Goal: Task Accomplishment & Management: Manage account settings

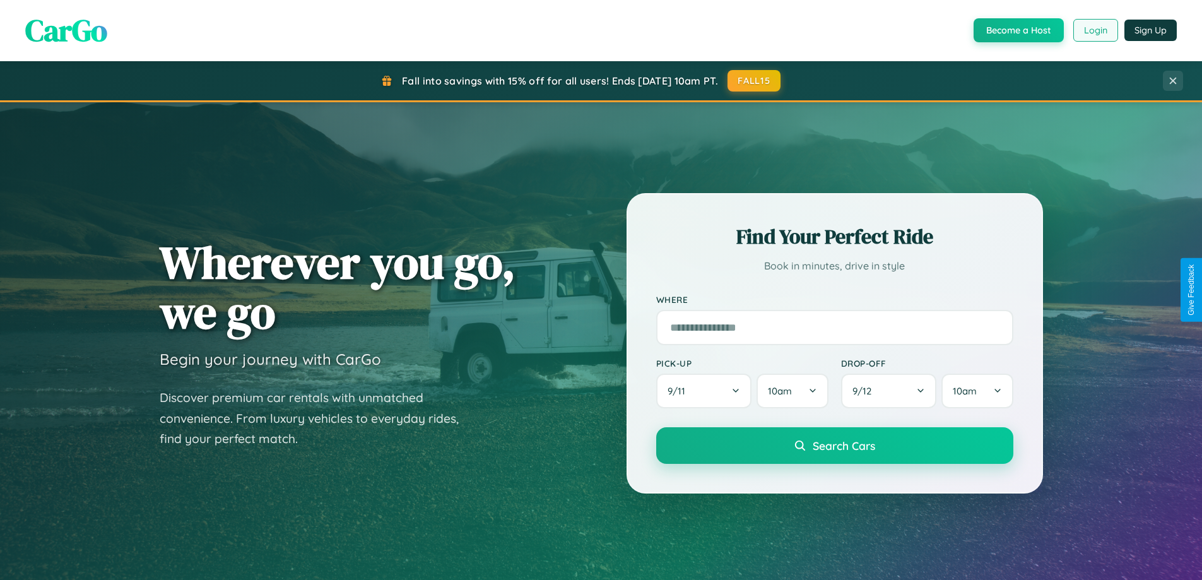
click at [1095, 30] on button "Login" at bounding box center [1095, 30] width 45 height 23
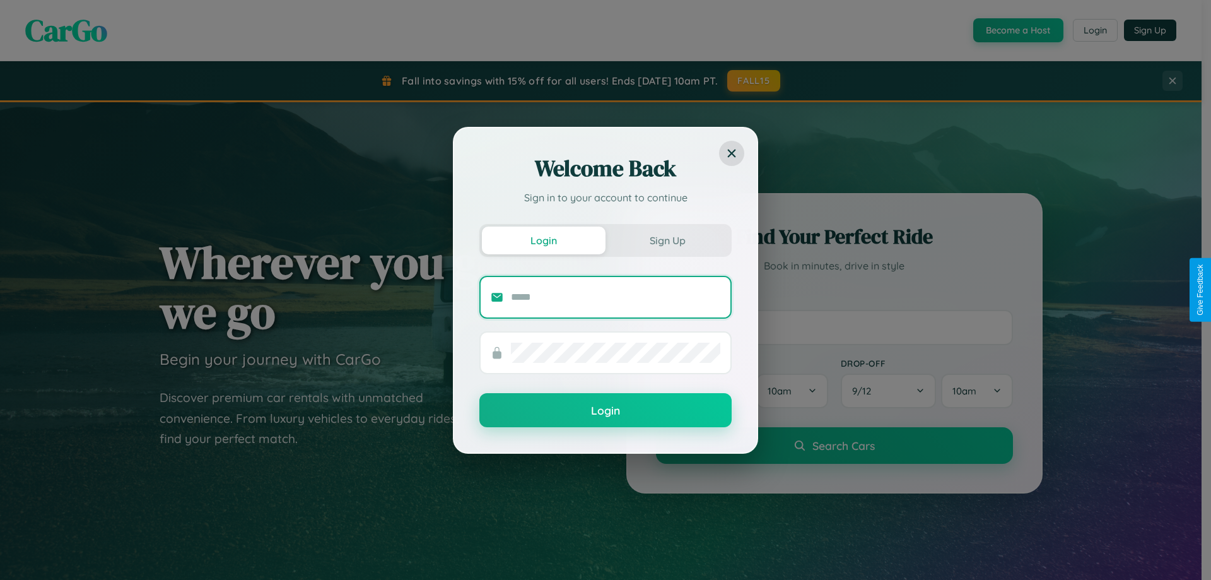
click at [616, 296] on input "text" at bounding box center [615, 297] width 209 height 20
type input "**********"
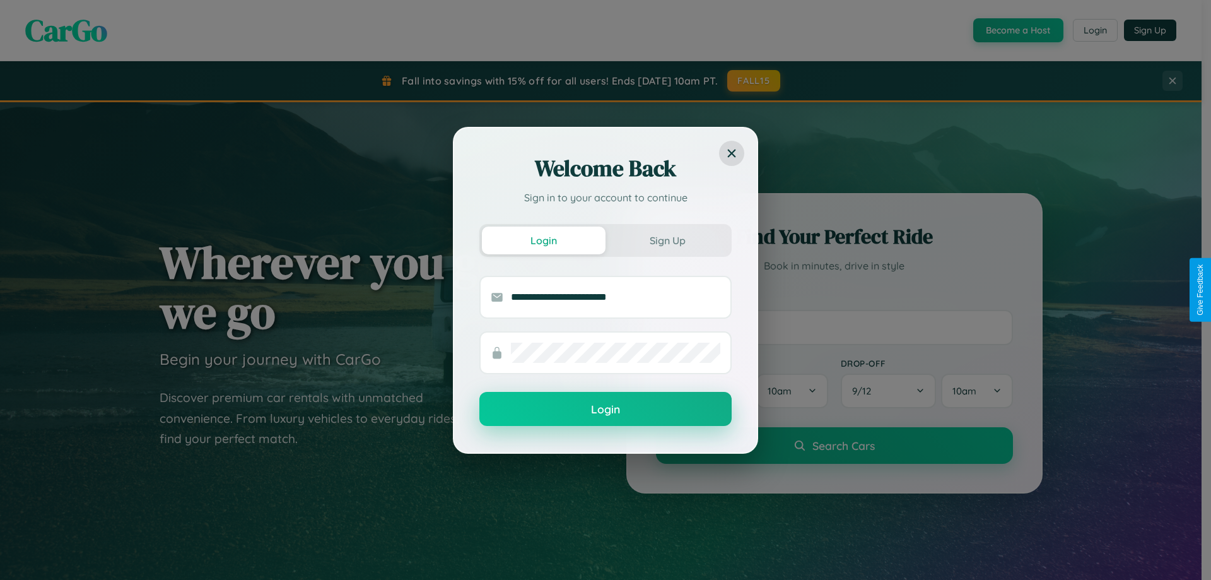
click at [606, 409] on button "Login" at bounding box center [605, 409] width 252 height 34
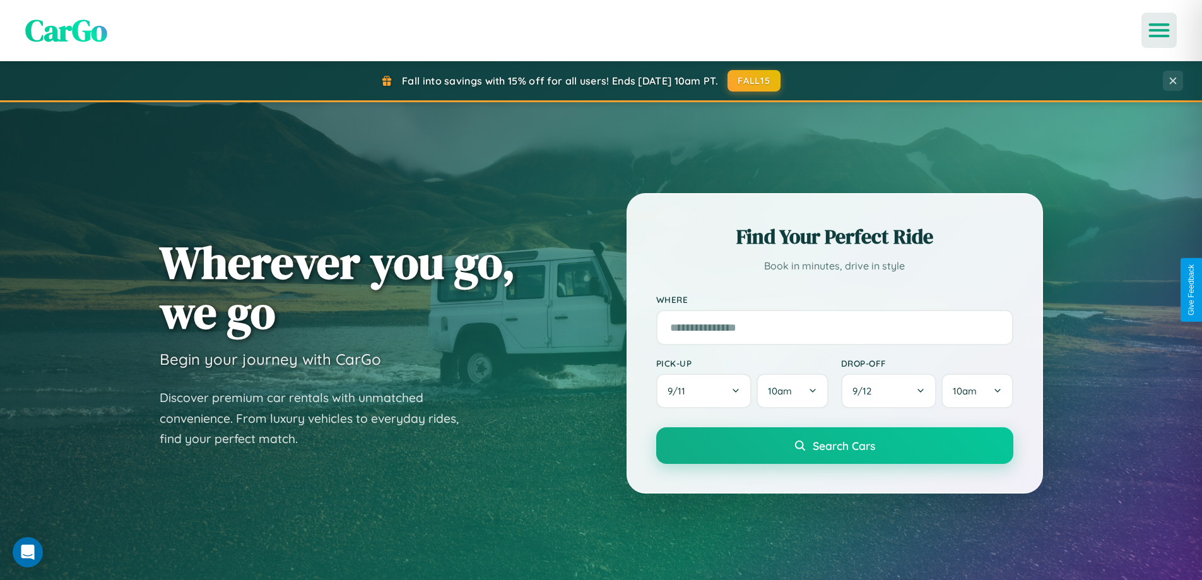
click at [1159, 30] on icon "Open menu" at bounding box center [1159, 30] width 18 height 11
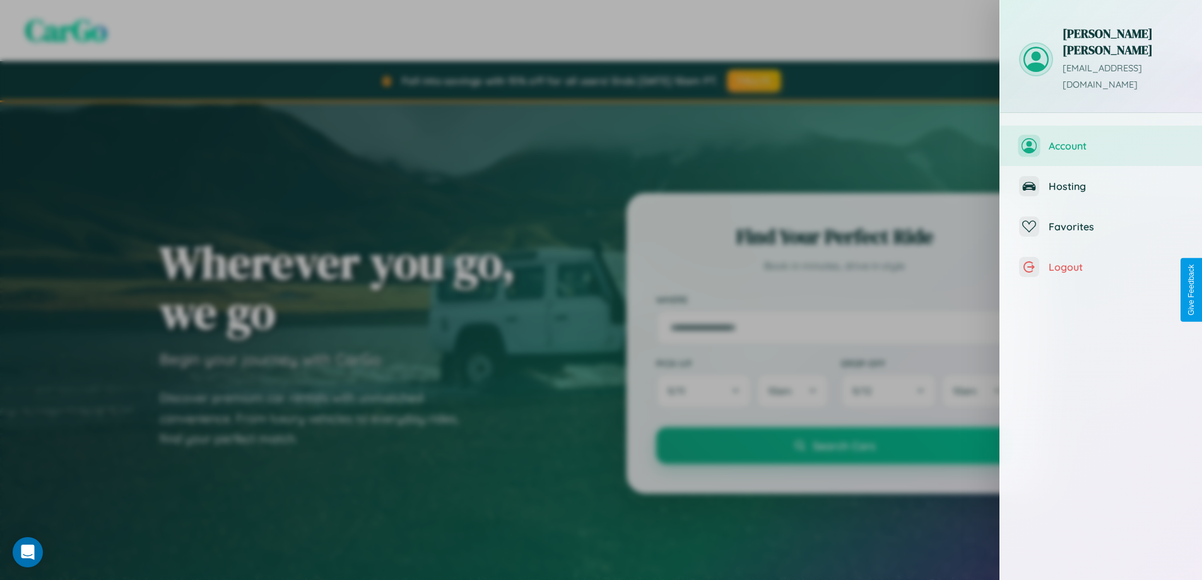
click at [1101, 139] on span "Account" at bounding box center [1115, 145] width 134 height 13
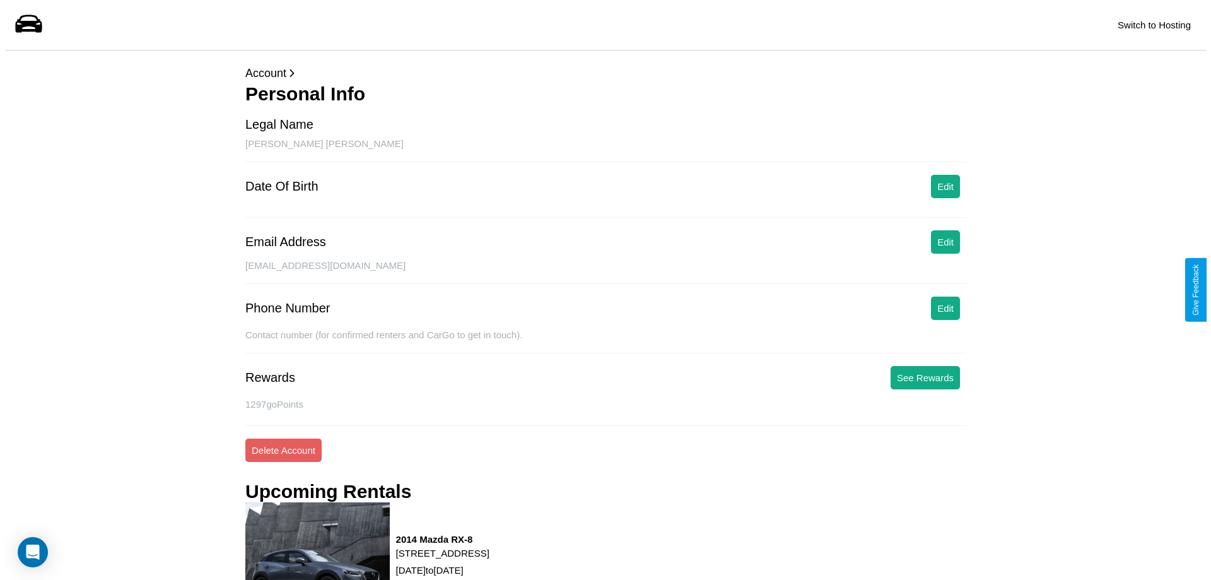
scroll to position [160, 0]
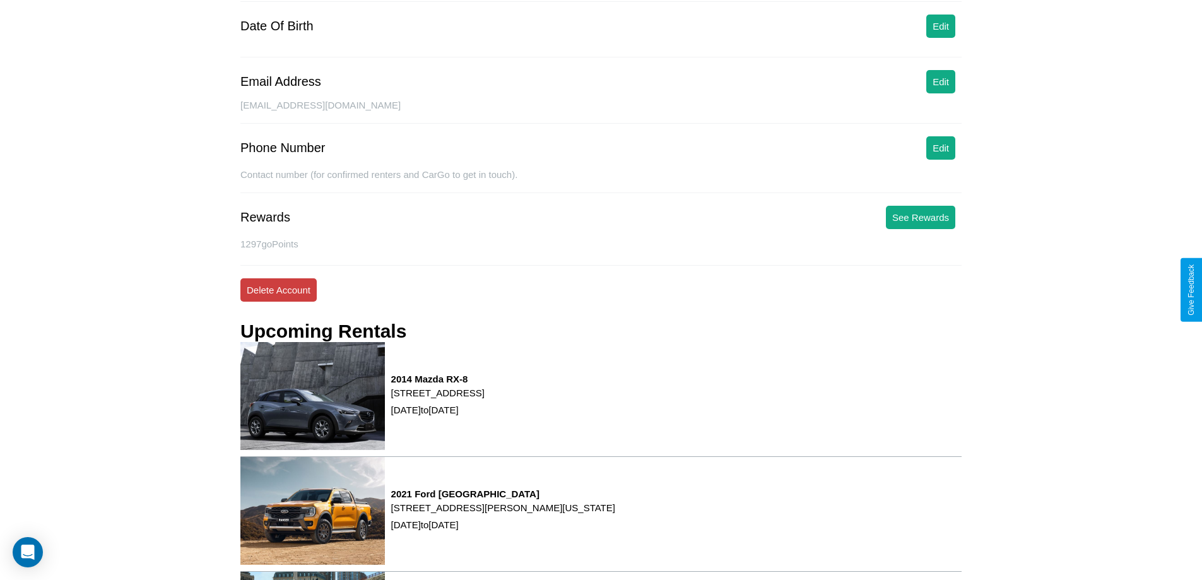
click at [278, 290] on button "Delete Account" at bounding box center [278, 289] width 76 height 23
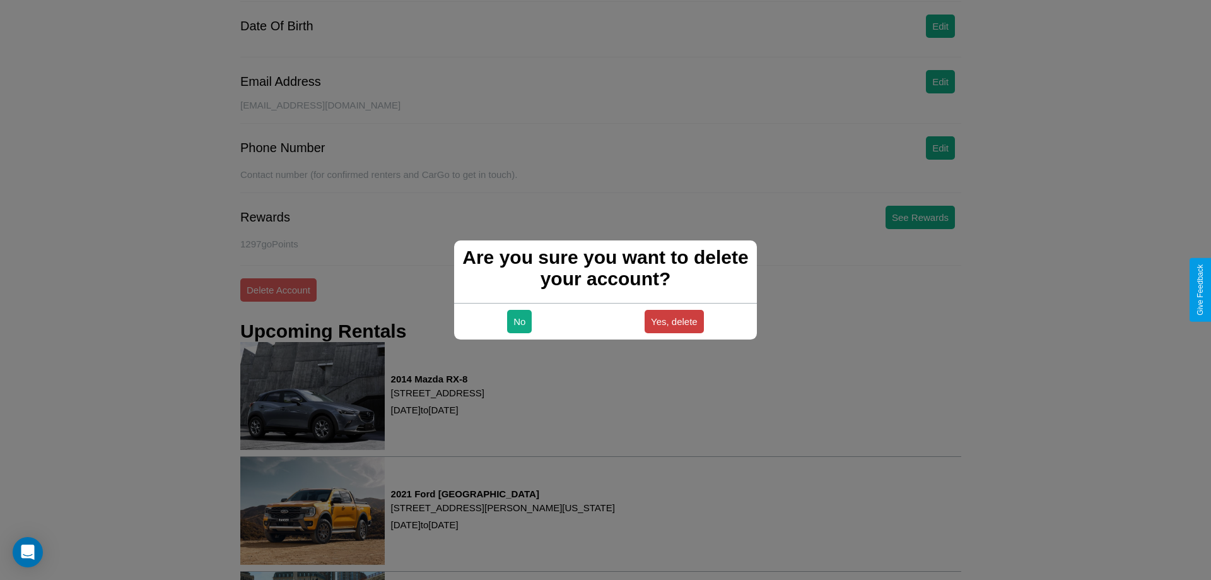
click at [674, 321] on button "Yes, delete" at bounding box center [674, 321] width 59 height 23
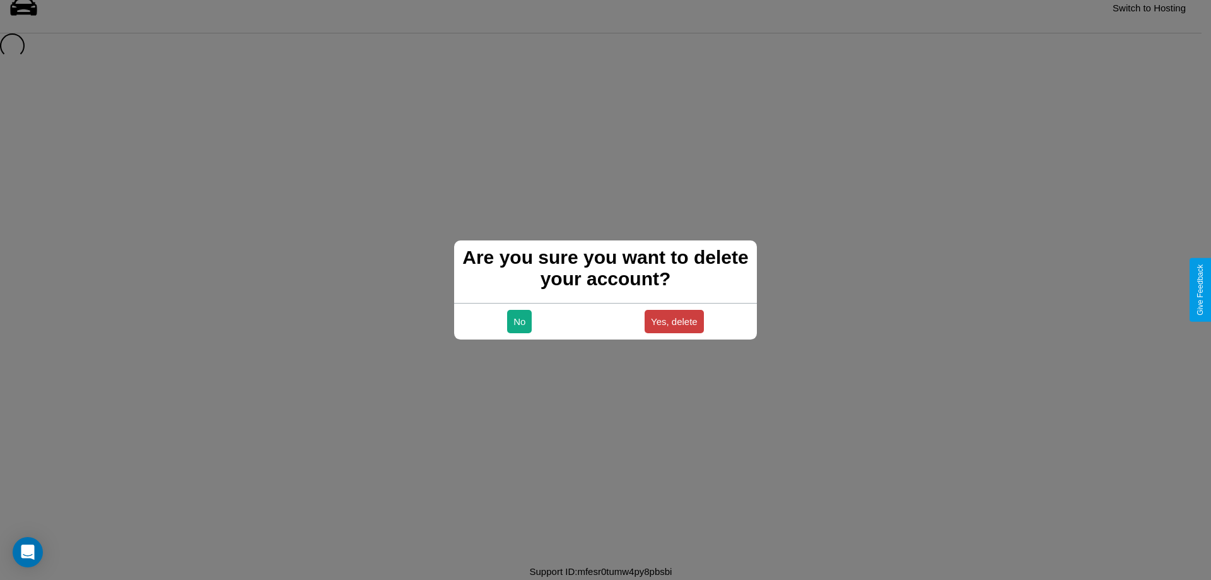
scroll to position [17, 0]
